Goal: Check status: Check status

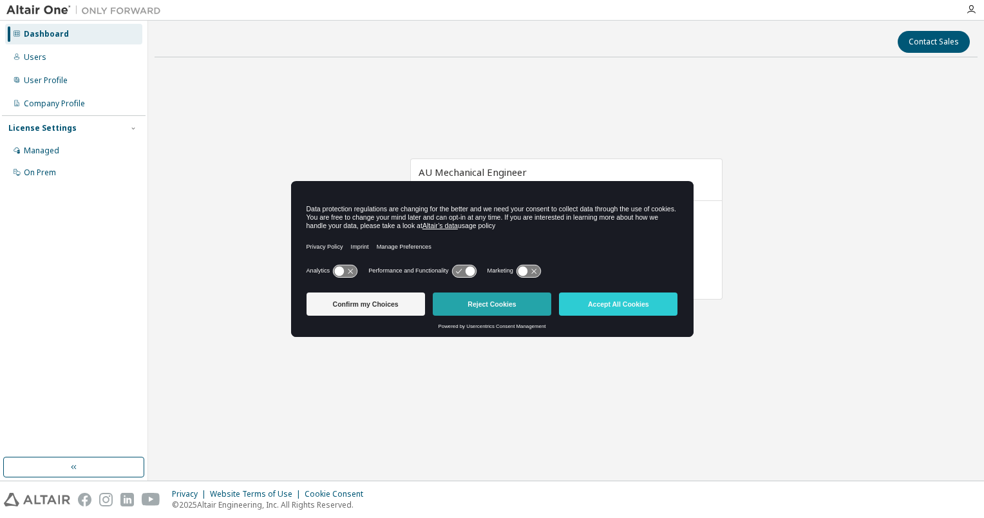
click at [493, 305] on button "Reject Cookies" at bounding box center [492, 303] width 119 height 23
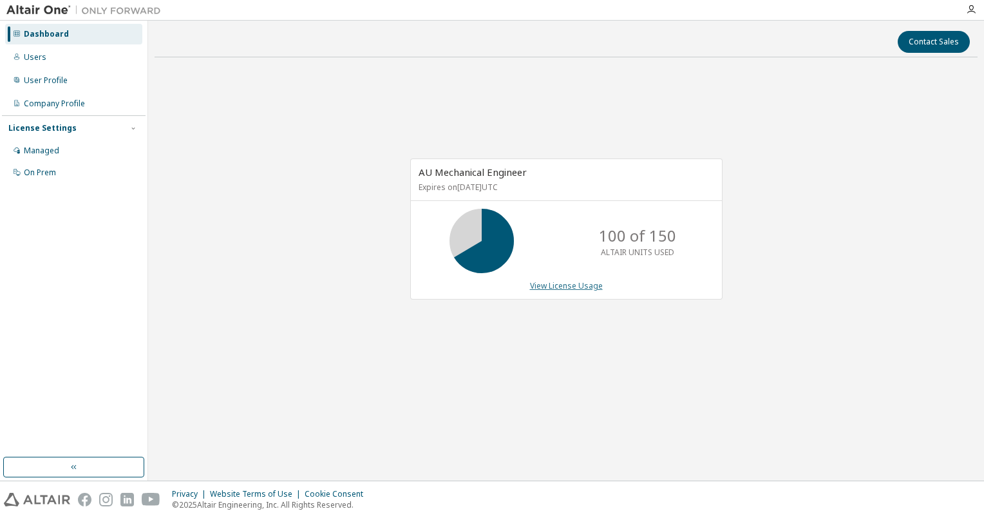
click at [585, 283] on link "View License Usage" at bounding box center [566, 285] width 73 height 11
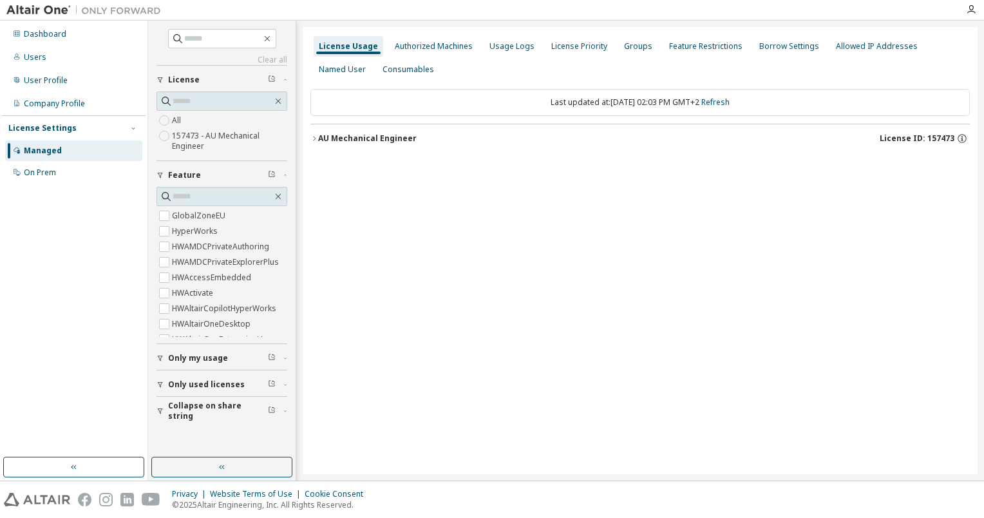
click at [316, 139] on icon "button" at bounding box center [315, 139] width 8 height 8
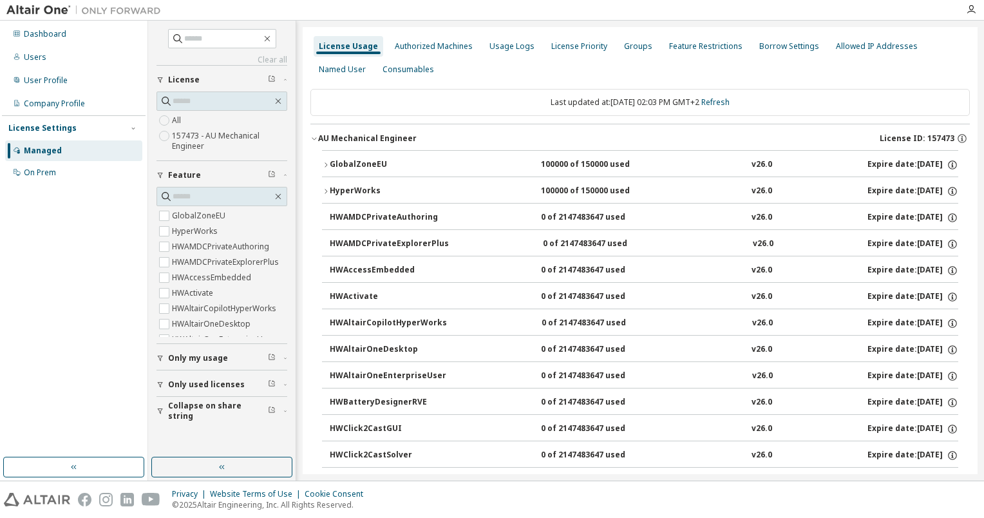
click at [325, 163] on icon "button" at bounding box center [326, 165] width 8 height 8
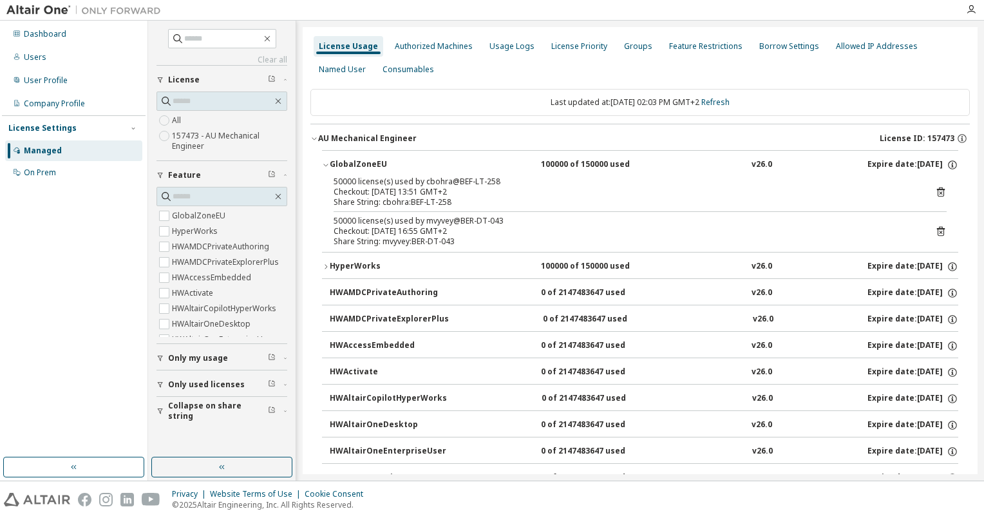
click at [325, 165] on icon "button" at bounding box center [326, 165] width 8 height 8
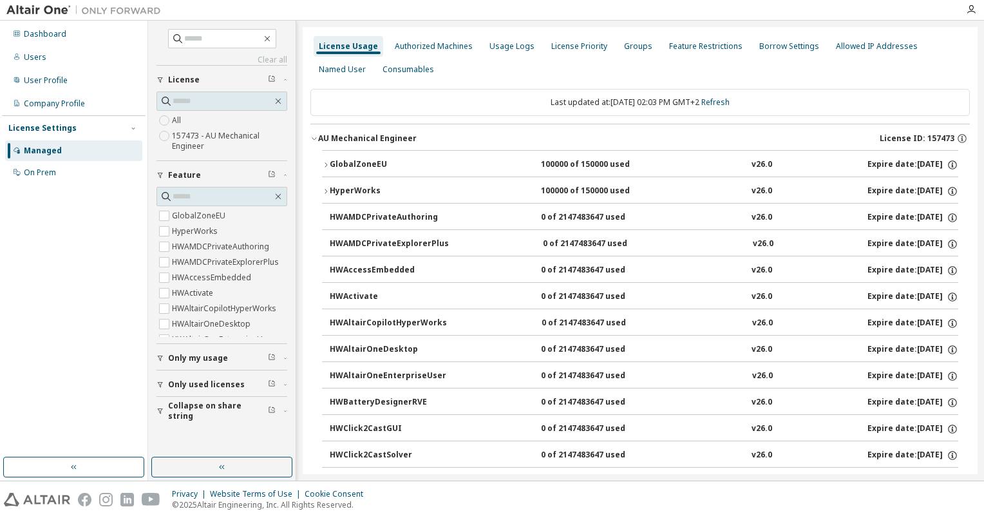
click at [326, 191] on icon "button" at bounding box center [326, 191] width 8 height 8
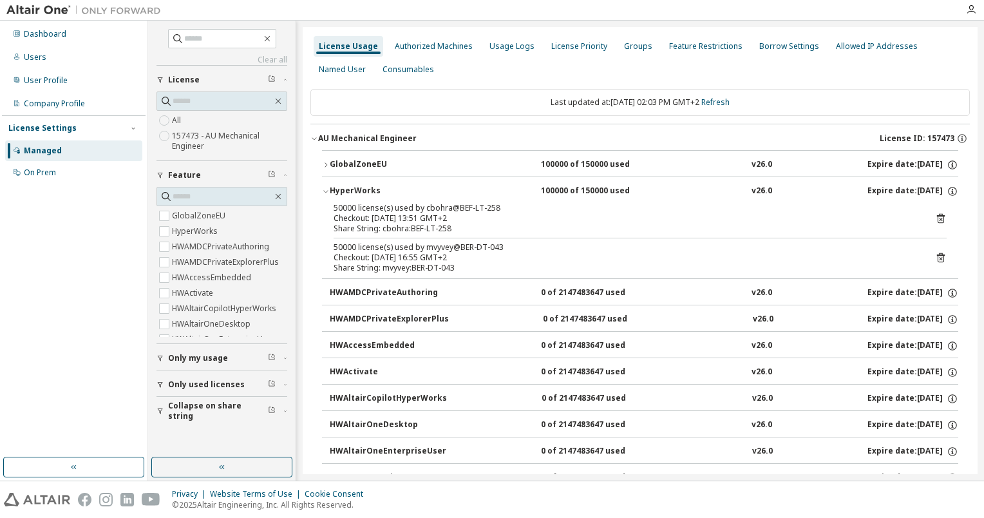
click at [326, 191] on icon "button" at bounding box center [326, 191] width 8 height 8
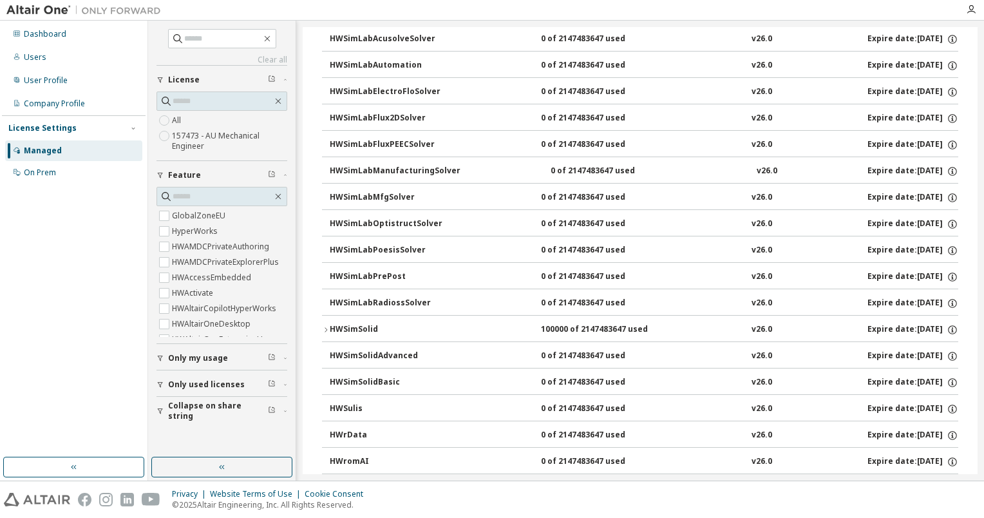
scroll to position [2577, 0]
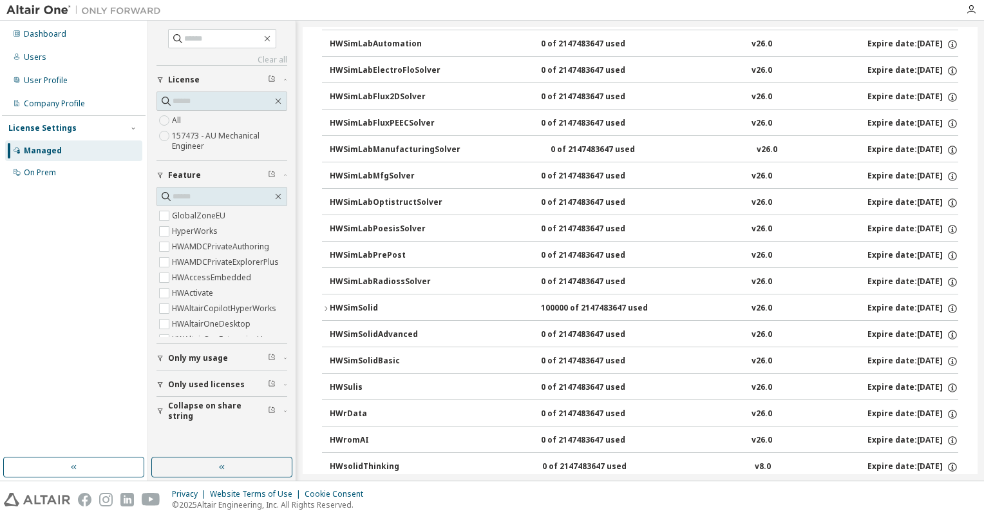
click at [327, 305] on icon "button" at bounding box center [326, 309] width 8 height 8
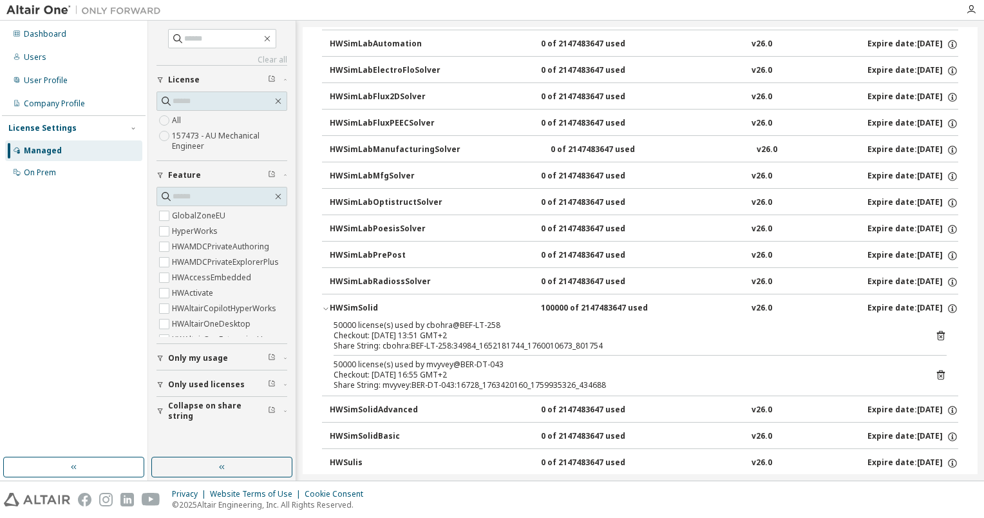
click at [327, 305] on icon "button" at bounding box center [326, 309] width 8 height 8
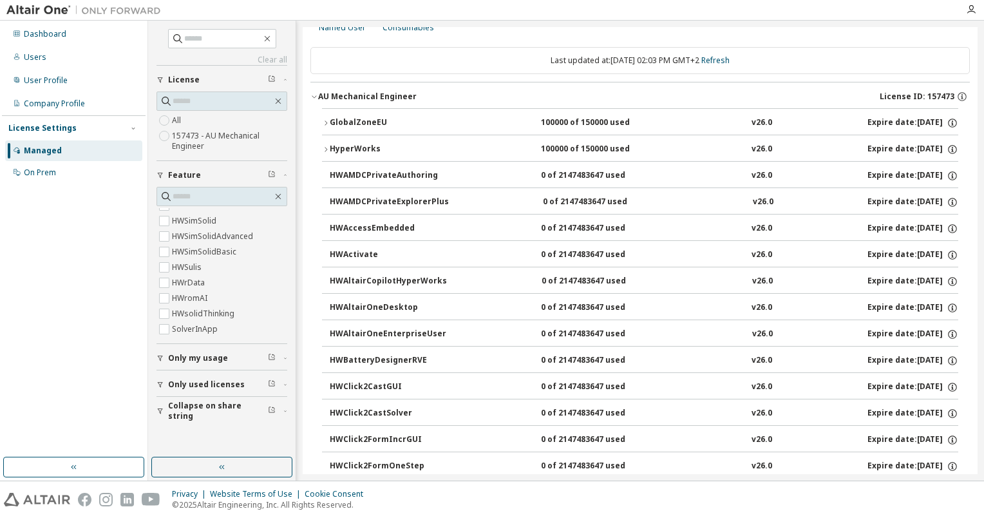
scroll to position [64, 0]
